Goal: Task Accomplishment & Management: Use online tool/utility

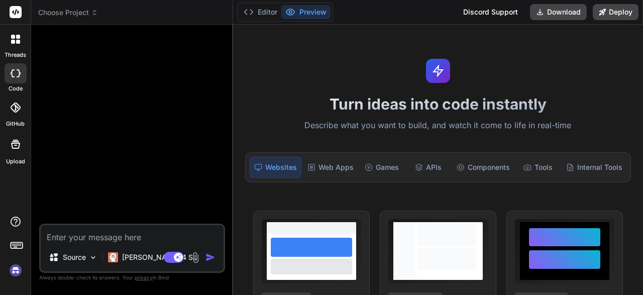
click at [131, 143] on div at bounding box center [133, 128] width 184 height 191
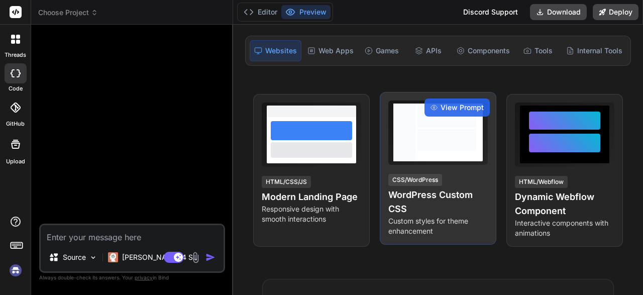
scroll to position [58, 0]
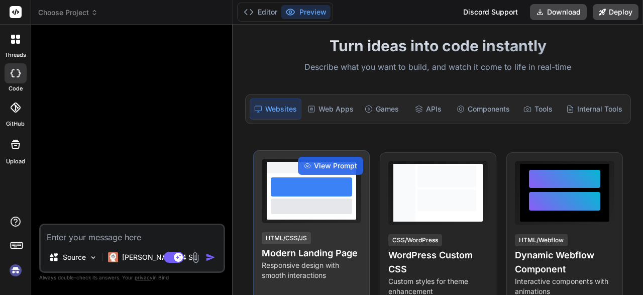
click at [308, 219] on div at bounding box center [311, 191] width 99 height 64
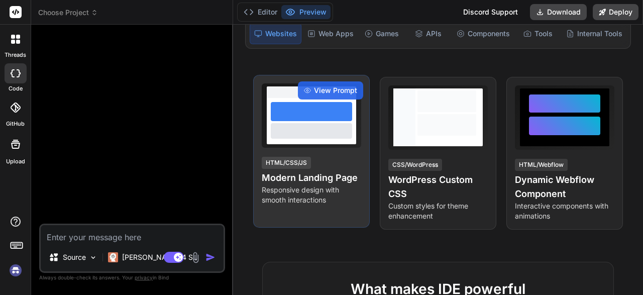
scroll to position [117, 0]
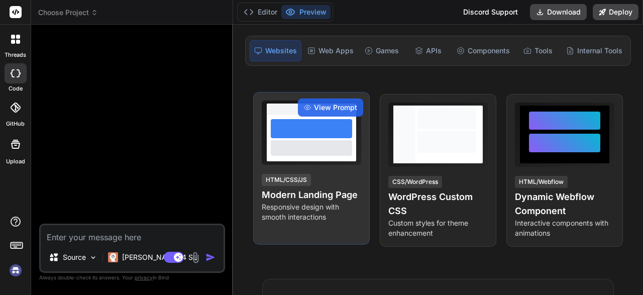
click at [333, 149] on div at bounding box center [311, 147] width 81 height 15
click at [319, 112] on div "View Prompt" at bounding box center [330, 107] width 65 height 18
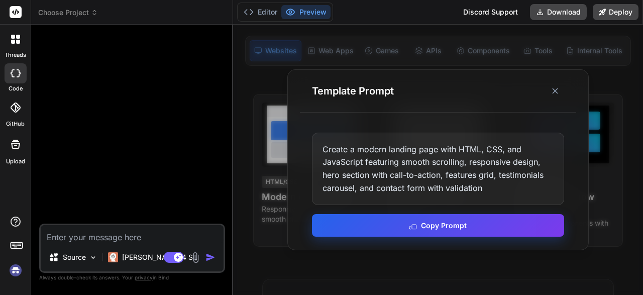
click at [427, 226] on button "Copy Prompt" at bounding box center [438, 225] width 252 height 23
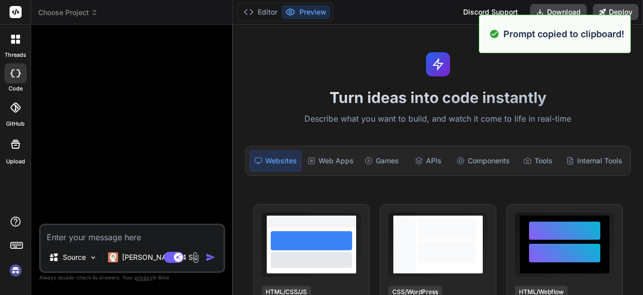
scroll to position [0, 0]
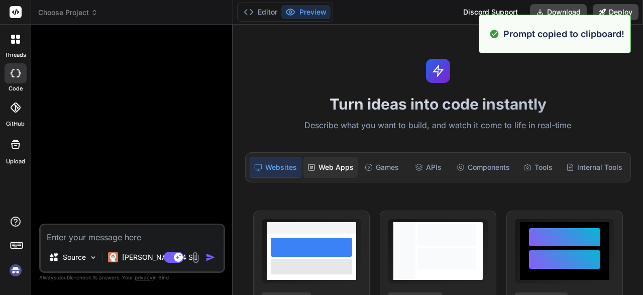
click at [336, 161] on div "Web Apps" at bounding box center [330, 167] width 54 height 21
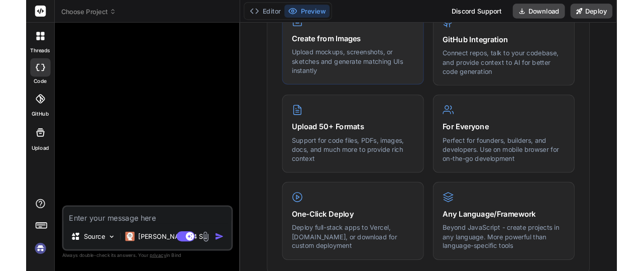
scroll to position [439, 0]
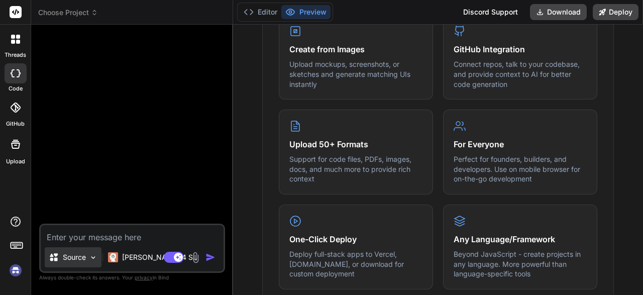
click at [93, 256] on img at bounding box center [93, 257] width 9 height 9
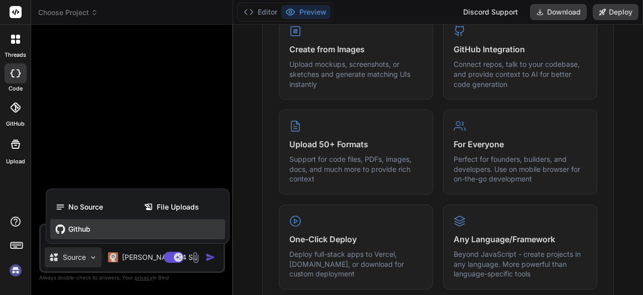
click at [97, 233] on div "Github" at bounding box center [137, 229] width 175 height 20
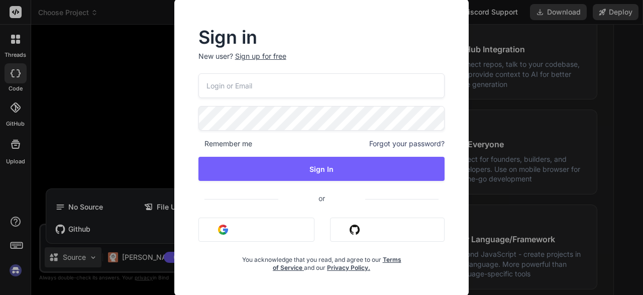
click at [357, 226] on button "Sign in with Github" at bounding box center [387, 229] width 115 height 24
click at [357, 227] on img "button" at bounding box center [355, 229] width 10 height 10
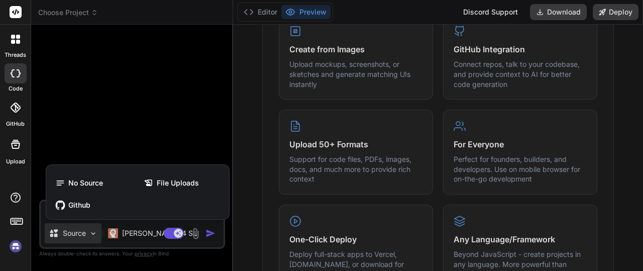
click at [85, 234] on div at bounding box center [321, 135] width 643 height 271
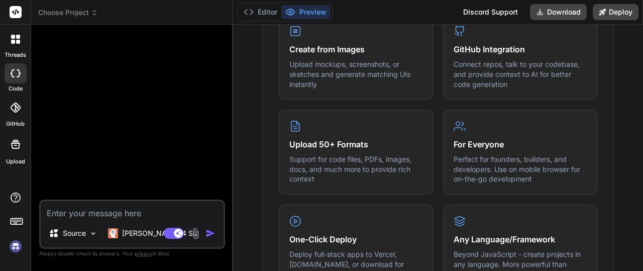
click at [85, 234] on p "Source" at bounding box center [74, 233] width 23 height 10
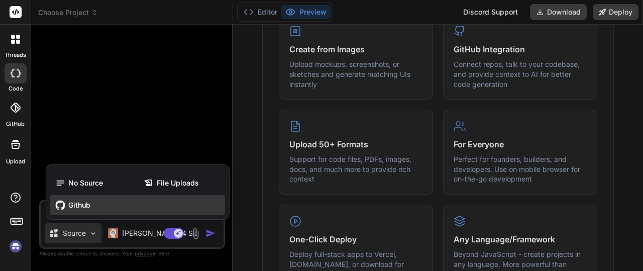
click at [86, 198] on div "Github" at bounding box center [137, 205] width 175 height 20
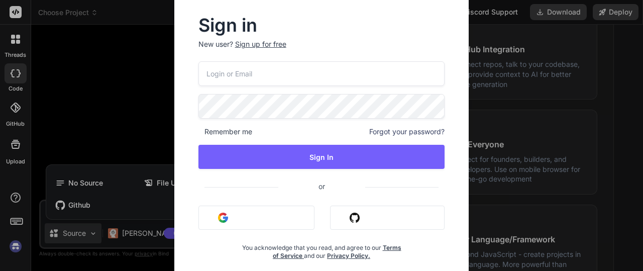
click at [387, 215] on button "Sign in with Github" at bounding box center [387, 217] width 115 height 24
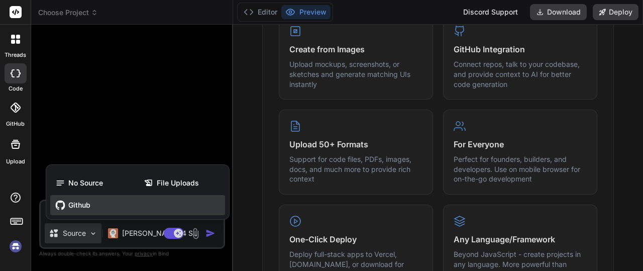
click at [87, 211] on div "Github" at bounding box center [137, 205] width 175 height 20
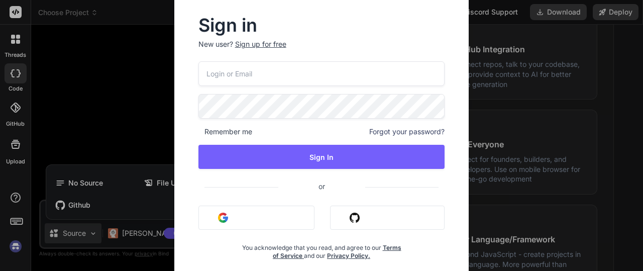
click at [88, 210] on div "Sign in New user? Sign up for free Remember me Forgot your password? Sign In or…" at bounding box center [321, 135] width 643 height 271
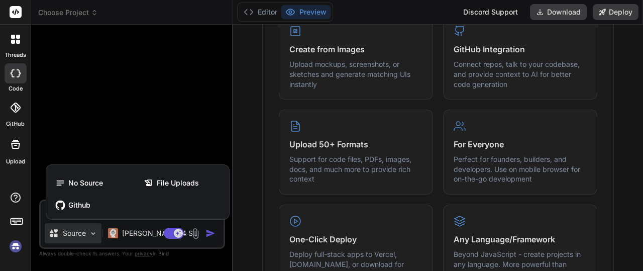
click at [95, 233] on div at bounding box center [321, 135] width 643 height 271
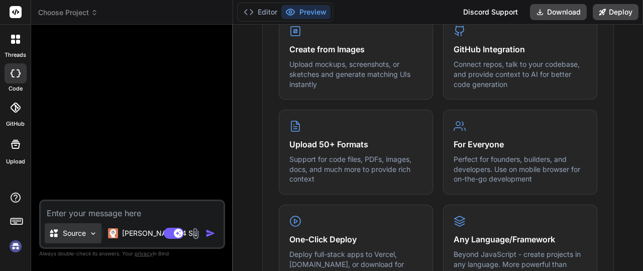
click at [91, 234] on img at bounding box center [93, 233] width 9 height 9
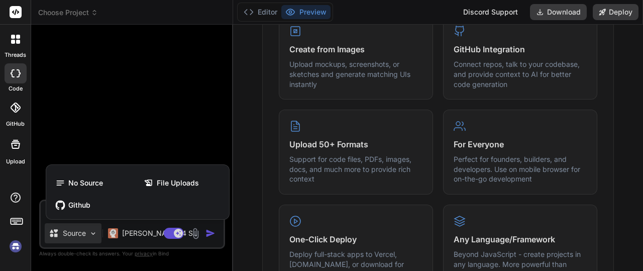
click at [91, 234] on div at bounding box center [321, 135] width 643 height 271
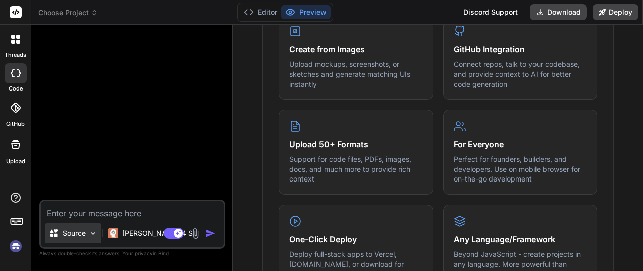
click at [91, 234] on img at bounding box center [93, 233] width 9 height 9
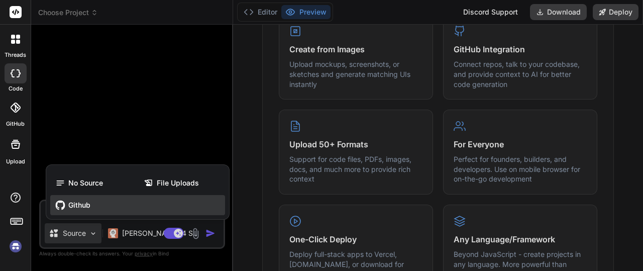
click at [75, 199] on div "Github" at bounding box center [137, 205] width 175 height 20
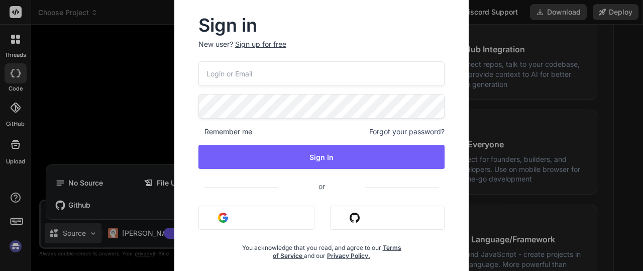
click at [359, 223] on button "Sign in with Github" at bounding box center [387, 217] width 115 height 24
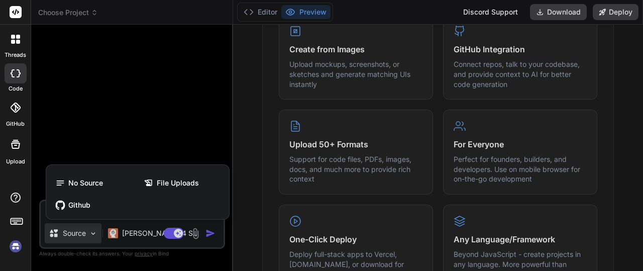
click at [124, 112] on div at bounding box center [321, 135] width 643 height 271
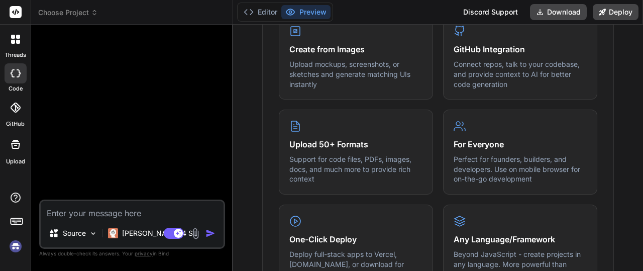
click at [21, 54] on label "threads" at bounding box center [16, 55] width 22 height 9
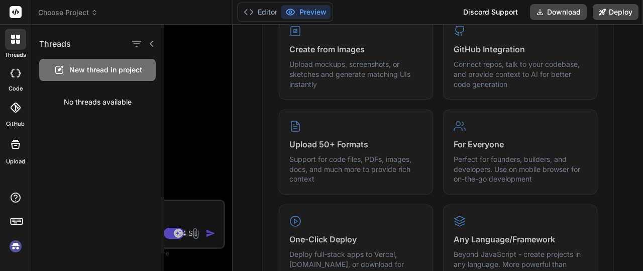
click at [225, 121] on div at bounding box center [403, 148] width 479 height 246
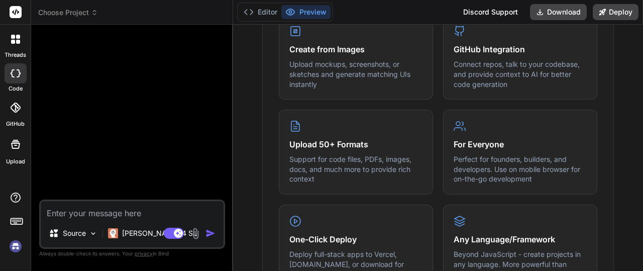
click at [14, 114] on div at bounding box center [16, 107] width 22 height 22
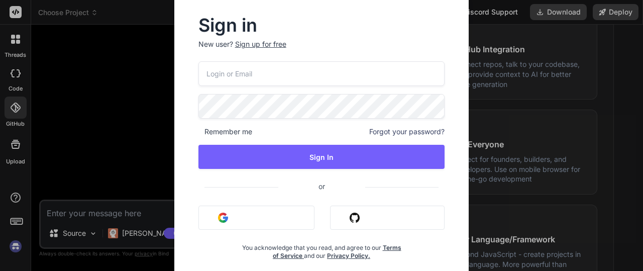
click at [388, 213] on button "Sign in with Github" at bounding box center [387, 217] width 115 height 24
click at [306, 77] on input "email" at bounding box center [321, 73] width 247 height 25
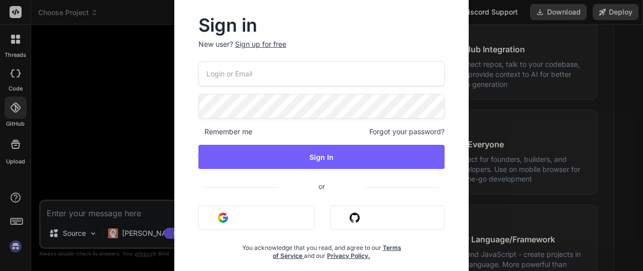
click at [306, 77] on input "email" at bounding box center [321, 73] width 247 height 25
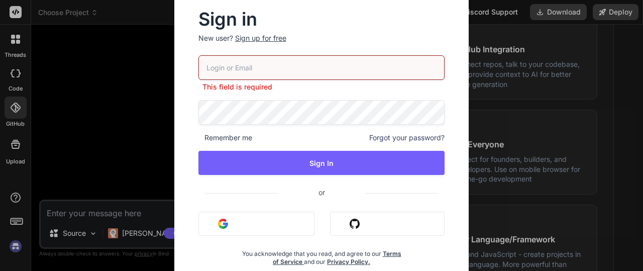
click at [147, 98] on div "Sign in New user? Sign up for free This field is required Remember me Forgot yo…" at bounding box center [321, 135] width 643 height 271
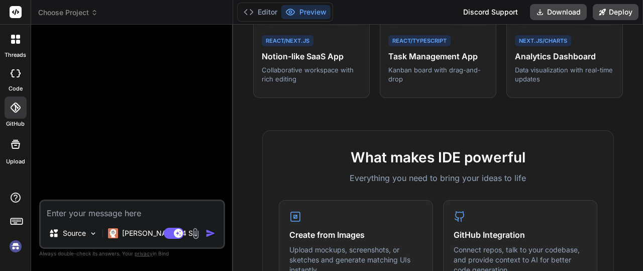
scroll to position [230, 0]
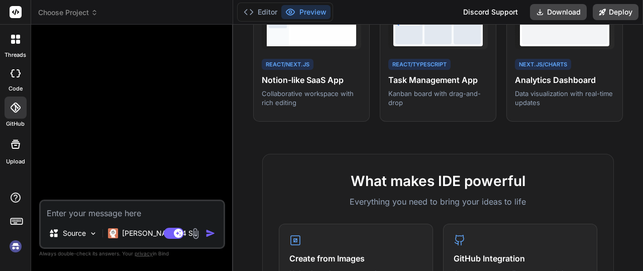
click at [197, 234] on img at bounding box center [196, 233] width 12 height 12
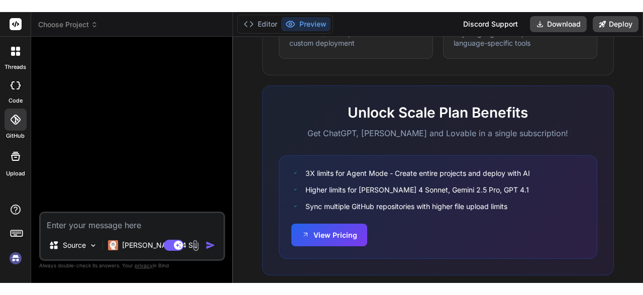
scroll to position [696, 0]
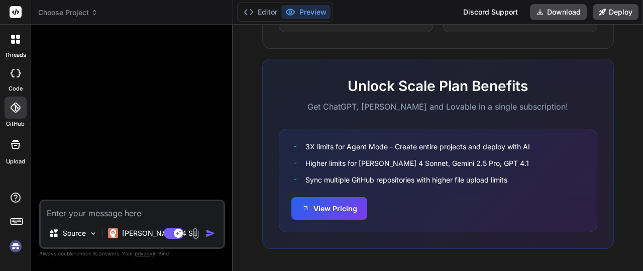
type textarea "x"
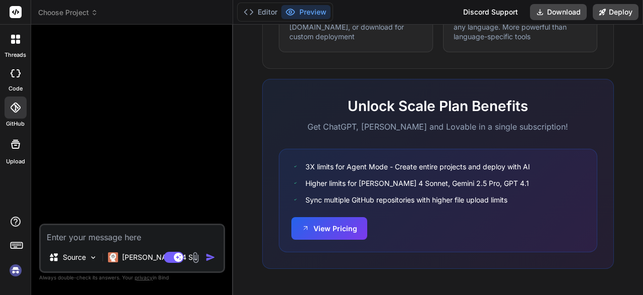
scroll to position [672, 0]
